Goal: Information Seeking & Learning: Learn about a topic

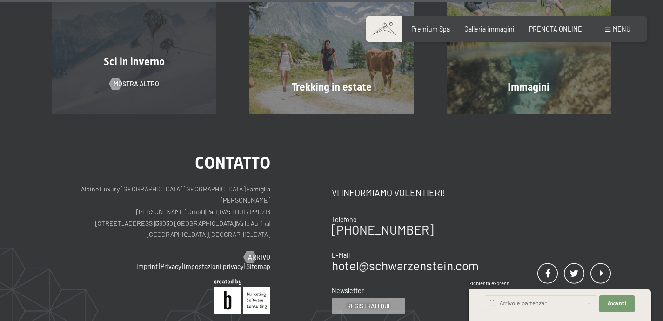
scroll to position [350, 0]
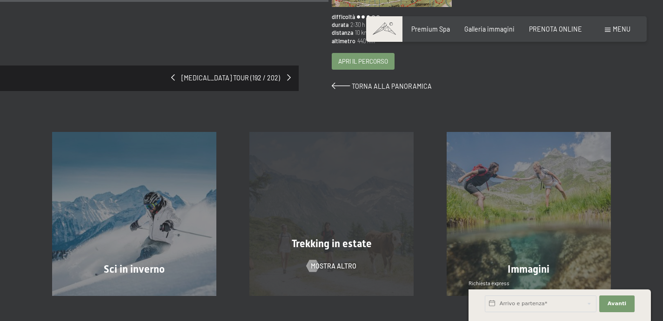
click at [365, 189] on div "Trekking in estate mostra altro" at bounding box center [331, 214] width 197 height 164
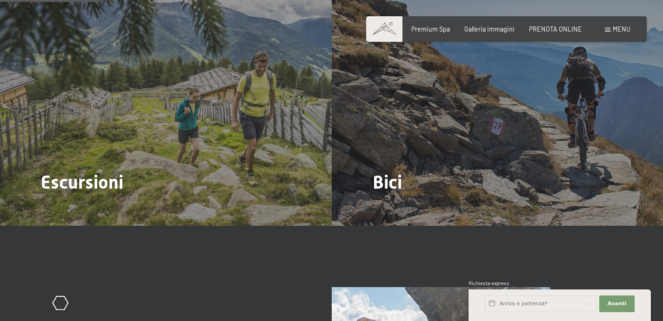
scroll to position [898, 0]
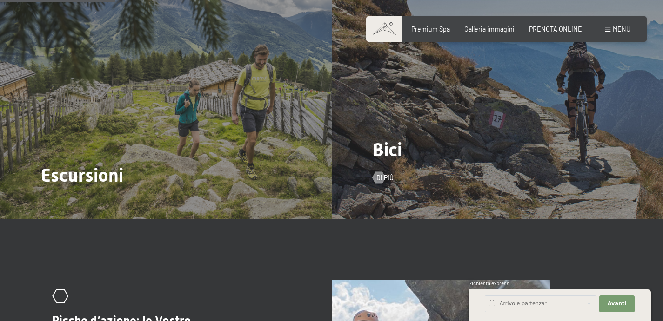
click at [484, 146] on div "Bici Di più" at bounding box center [498, 95] width 332 height 248
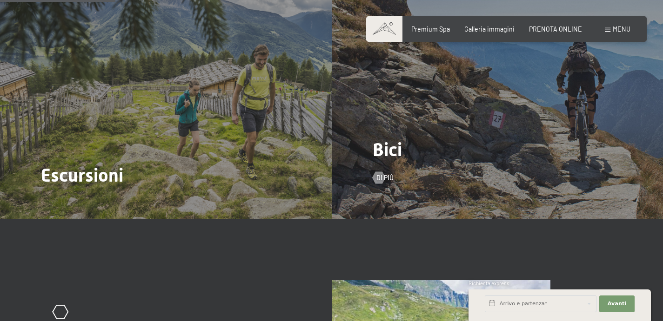
click at [388, 139] on span "Bici" at bounding box center [387, 149] width 29 height 21
click at [388, 173] on span "Di più" at bounding box center [394, 177] width 17 height 9
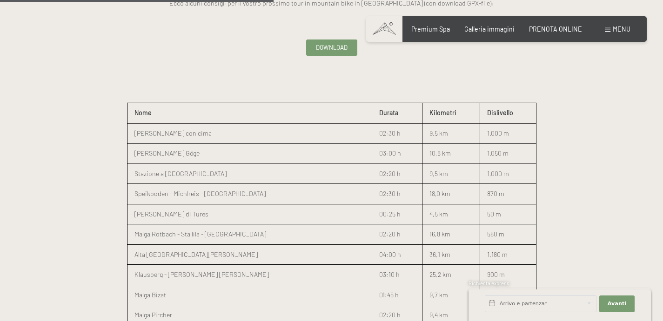
scroll to position [1094, 0]
